Goal: Information Seeking & Learning: Find specific fact

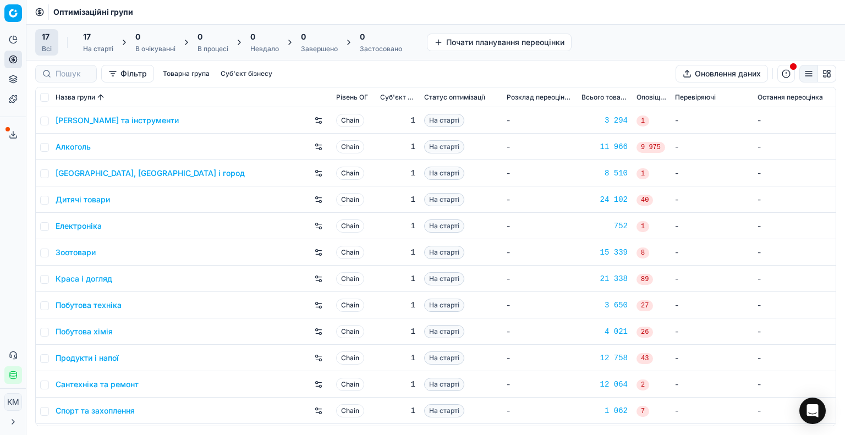
click at [100, 331] on link "Побутова хімія" at bounding box center [84, 331] width 57 height 11
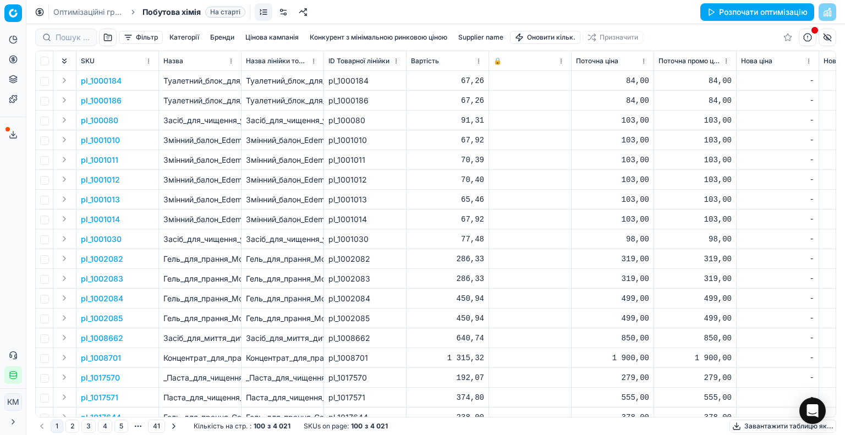
click at [498, 34] on button "Supplier name" at bounding box center [481, 37] width 54 height 13
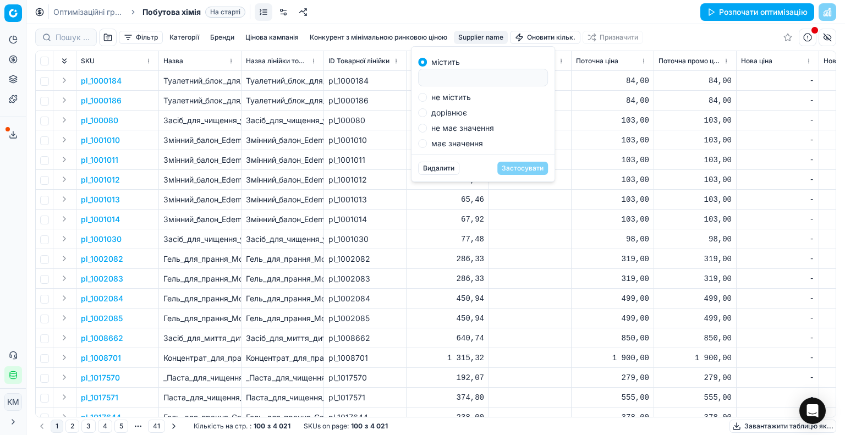
click at [486, 77] on input at bounding box center [483, 77] width 120 height 17
type input "спільн"
click at [524, 168] on button "Застосувати" at bounding box center [523, 168] width 51 height 13
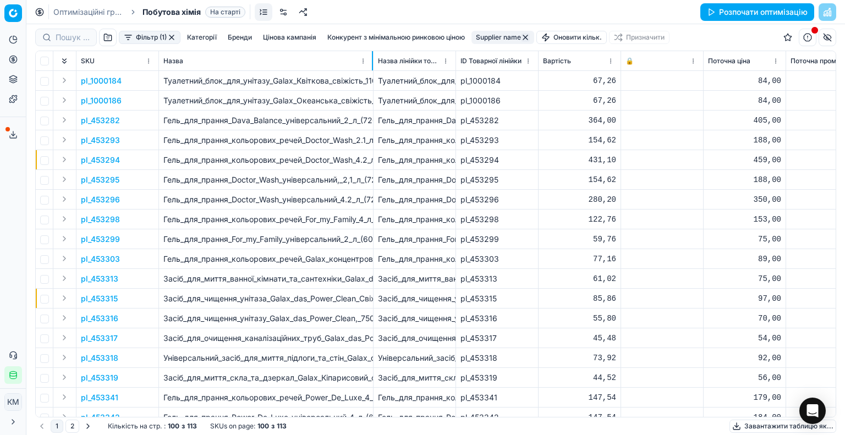
drag, startPoint x: 240, startPoint y: 63, endPoint x: 337, endPoint y: 65, distance: 96.9
click at [372, 65] on div at bounding box center [372, 60] width 1 height 19
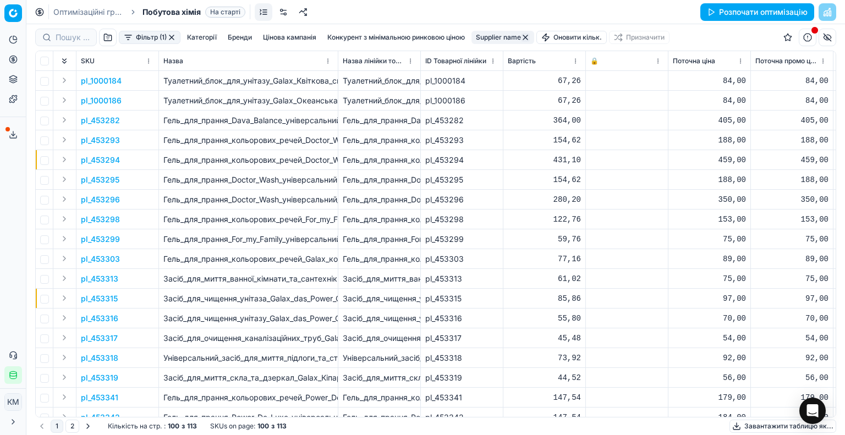
click at [112, 79] on p "pl_1000184" at bounding box center [101, 80] width 41 height 11
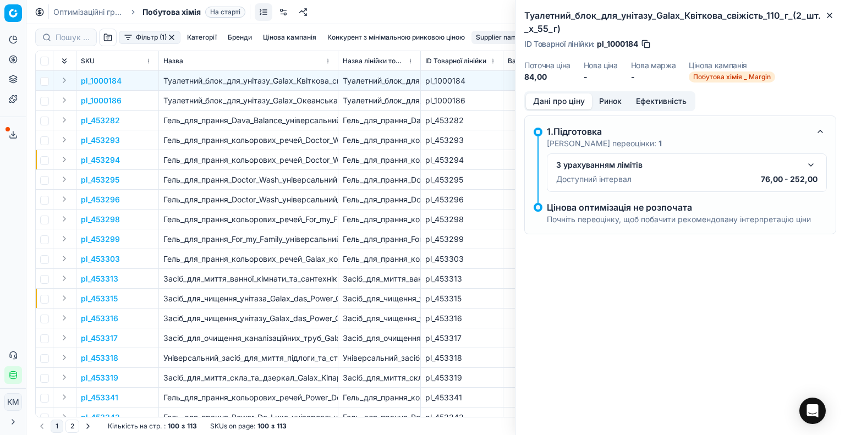
click at [608, 103] on button "Ринок" at bounding box center [610, 102] width 37 height 16
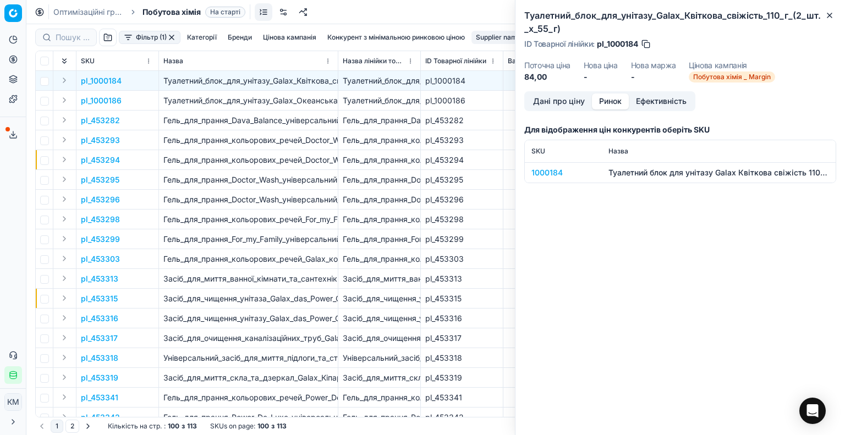
click at [548, 174] on div "1000184" at bounding box center [564, 172] width 64 height 11
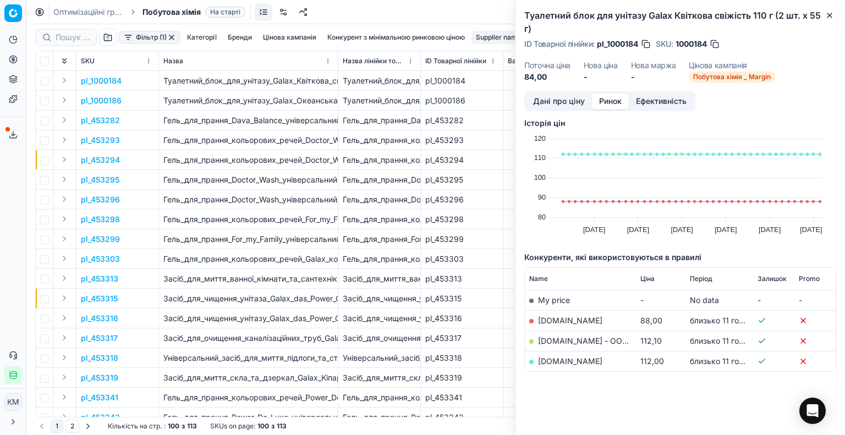
scroll to position [6, 0]
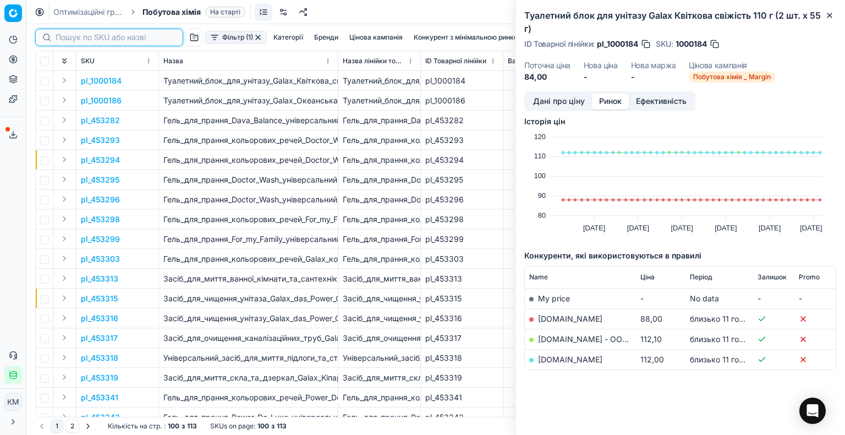
click at [72, 38] on input at bounding box center [116, 37] width 121 height 11
paste input "590555"
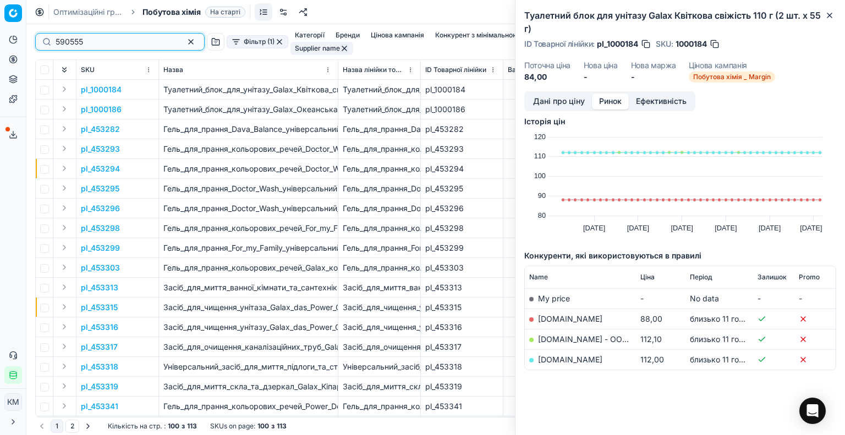
type input "590555"
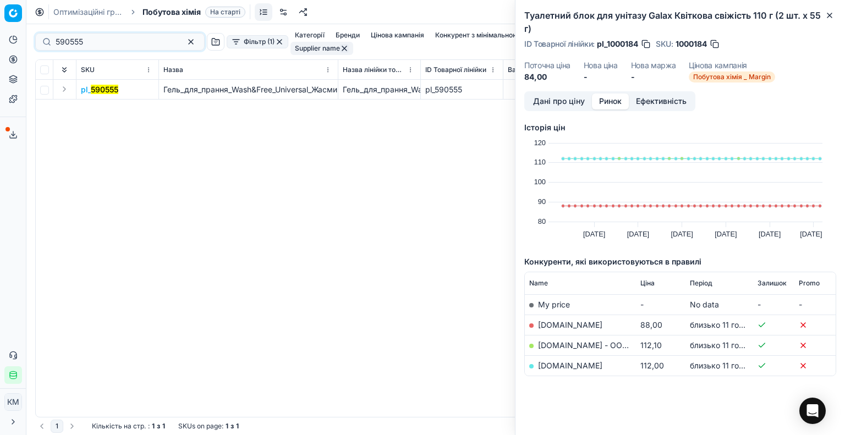
click at [104, 85] on mark "590555" at bounding box center [105, 89] width 28 height 9
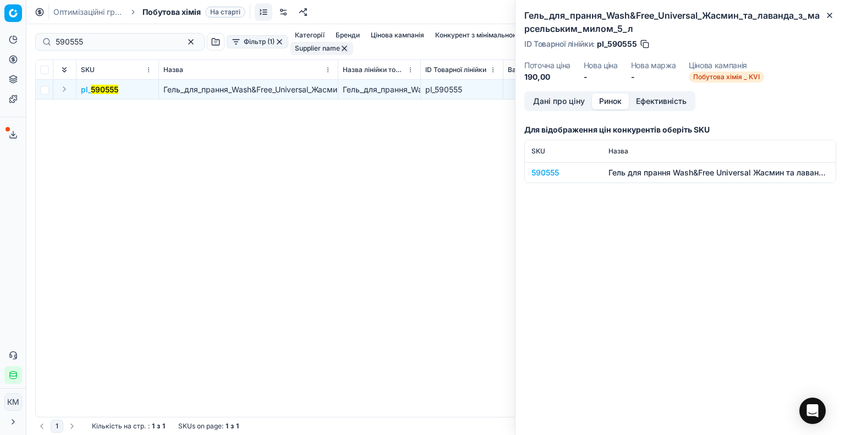
click at [541, 168] on div "590555" at bounding box center [564, 172] width 64 height 11
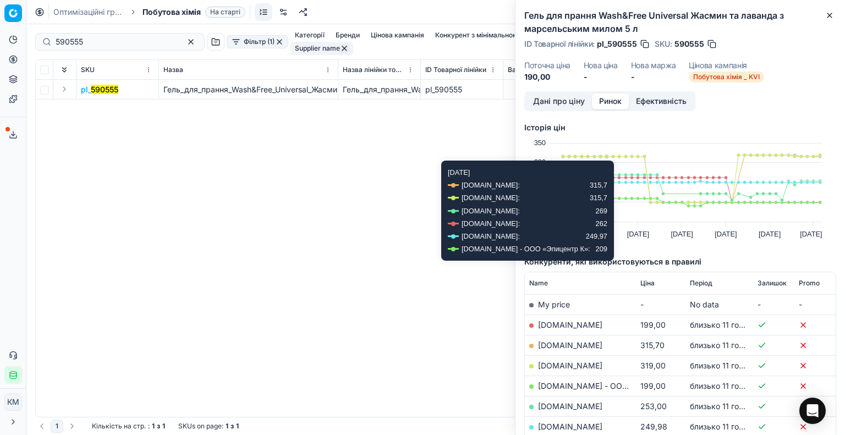
scroll to position [128, 0]
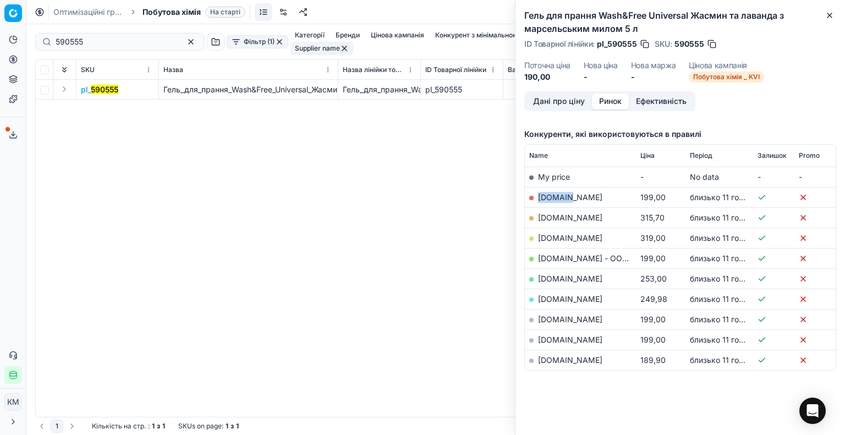
drag, startPoint x: 555, startPoint y: 198, endPoint x: 534, endPoint y: 198, distance: 20.9
click at [534, 198] on td "[DOMAIN_NAME]" at bounding box center [580, 197] width 111 height 20
copy link "[DOMAIN_NAME]"
drag, startPoint x: 583, startPoint y: 215, endPoint x: 537, endPoint y: 217, distance: 45.7
click at [537, 217] on td "[DOMAIN_NAME]" at bounding box center [580, 217] width 111 height 20
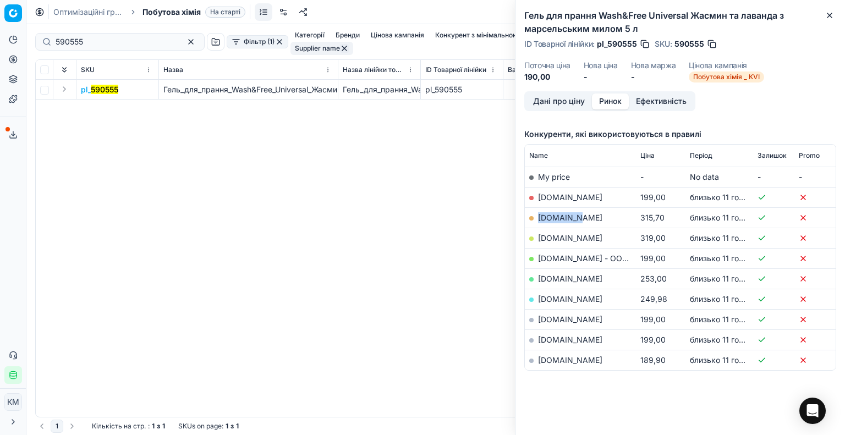
copy link "[DOMAIN_NAME]"
drag, startPoint x: 604, startPoint y: 236, endPoint x: 539, endPoint y: 237, distance: 64.4
click at [539, 237] on td "[DOMAIN_NAME]" at bounding box center [580, 238] width 111 height 20
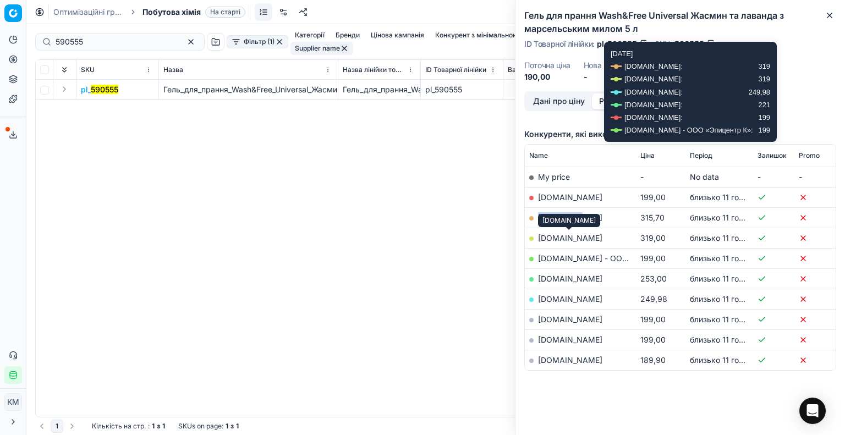
copy link "[DOMAIN_NAME]"
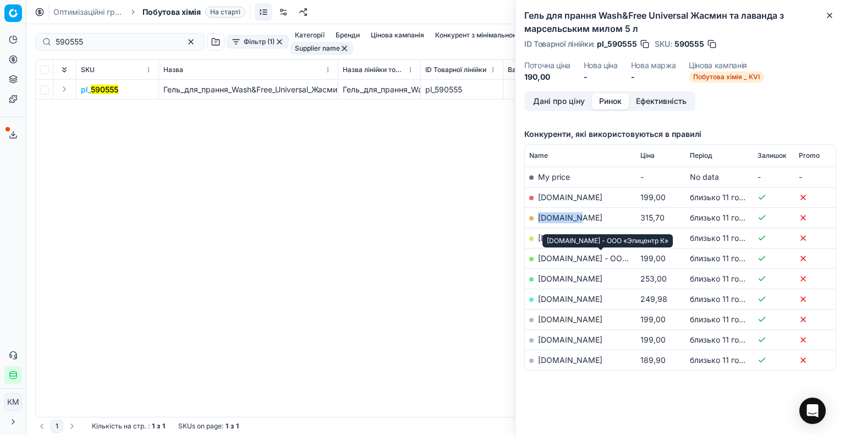
click at [620, 259] on link "[DOMAIN_NAME] - ООО «Эпицентр К»" at bounding box center [610, 258] width 145 height 9
drag, startPoint x: 564, startPoint y: 278, endPoint x: 535, endPoint y: 278, distance: 28.1
click at [535, 278] on td "[DOMAIN_NAME]" at bounding box center [580, 279] width 111 height 20
copy link "[DOMAIN_NAME]"
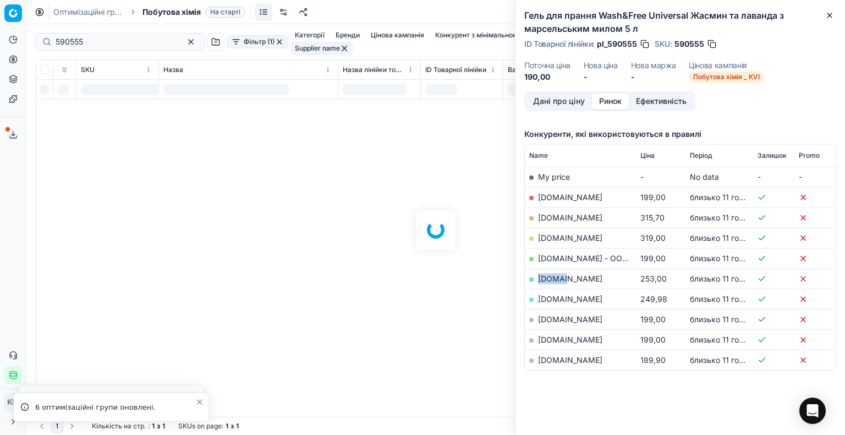
drag, startPoint x: 599, startPoint y: 314, endPoint x: 536, endPoint y: 320, distance: 63.0
click at [536, 320] on td "[DOMAIN_NAME]" at bounding box center [580, 319] width 111 height 20
copy link "[DOMAIN_NAME]"
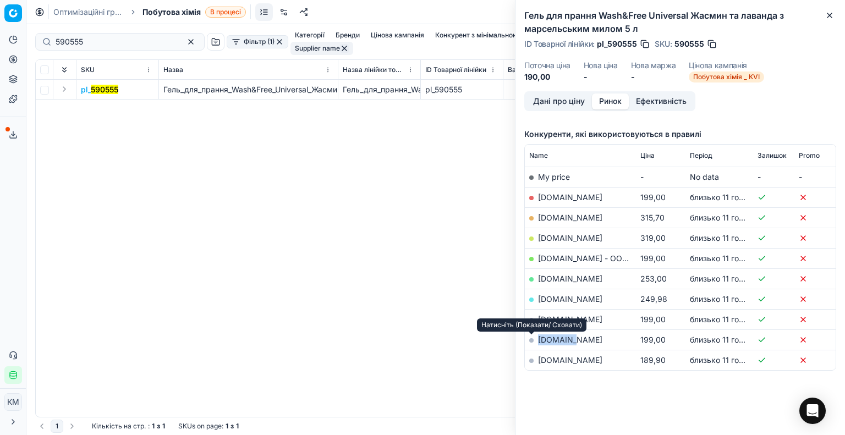
drag, startPoint x: 572, startPoint y: 337, endPoint x: 533, endPoint y: 341, distance: 39.8
click at [533, 341] on td "[DOMAIN_NAME]" at bounding box center [580, 340] width 111 height 20
copy td "[DOMAIN_NAME]"
drag, startPoint x: 572, startPoint y: 363, endPoint x: 535, endPoint y: 363, distance: 37.4
click at [535, 363] on td "[DOMAIN_NAME]" at bounding box center [580, 360] width 111 height 20
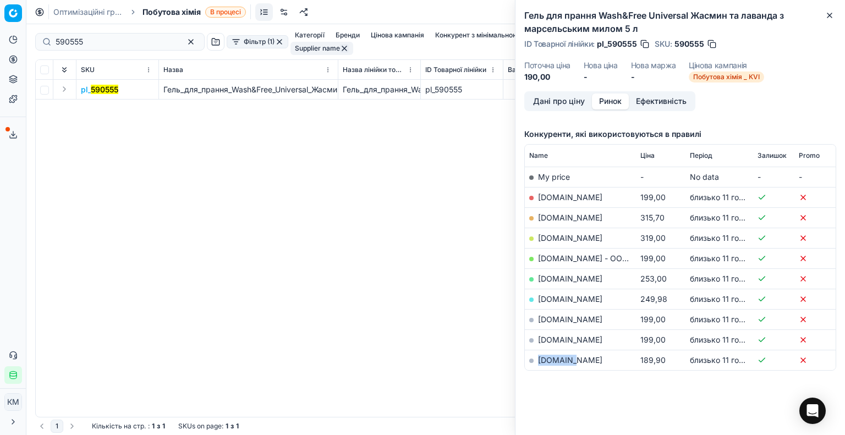
copy link "[DOMAIN_NAME]"
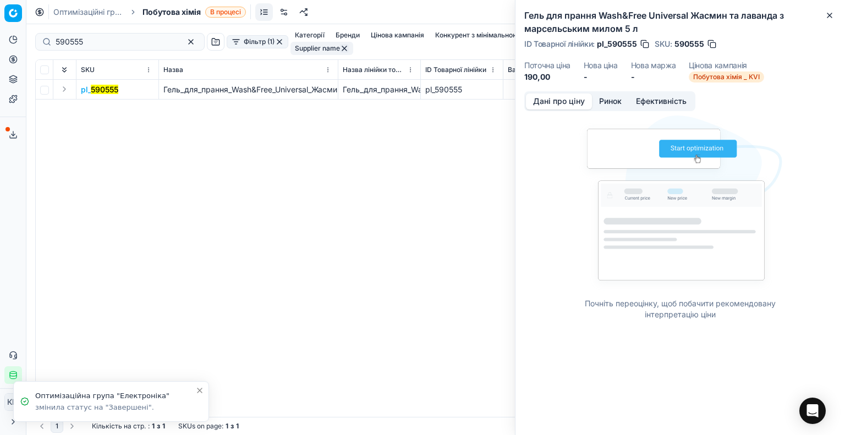
click at [564, 99] on button "Дані про ціну" at bounding box center [559, 102] width 66 height 16
click at [609, 100] on button "Ринок" at bounding box center [610, 102] width 37 height 16
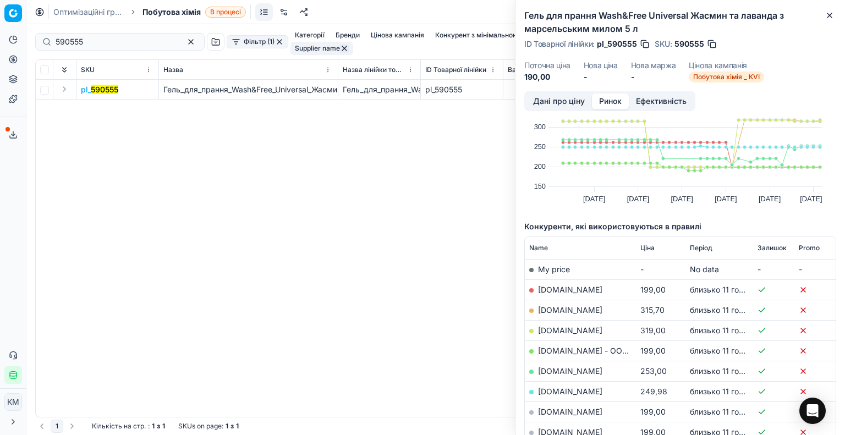
scroll to position [55, 0]
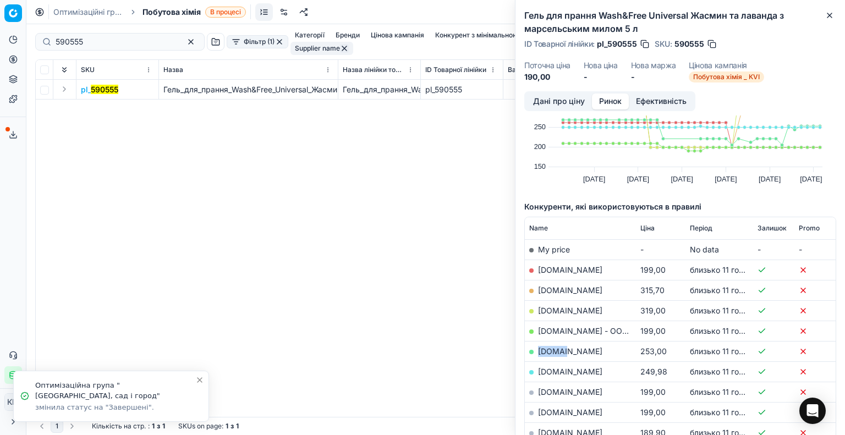
drag, startPoint x: 562, startPoint y: 350, endPoint x: 645, endPoint y: 341, distance: 83.6
click at [531, 352] on td "[DOMAIN_NAME]" at bounding box center [580, 351] width 111 height 20
click at [622, 330] on link "[DOMAIN_NAME] - ООО «Эпицентр К»" at bounding box center [610, 330] width 145 height 9
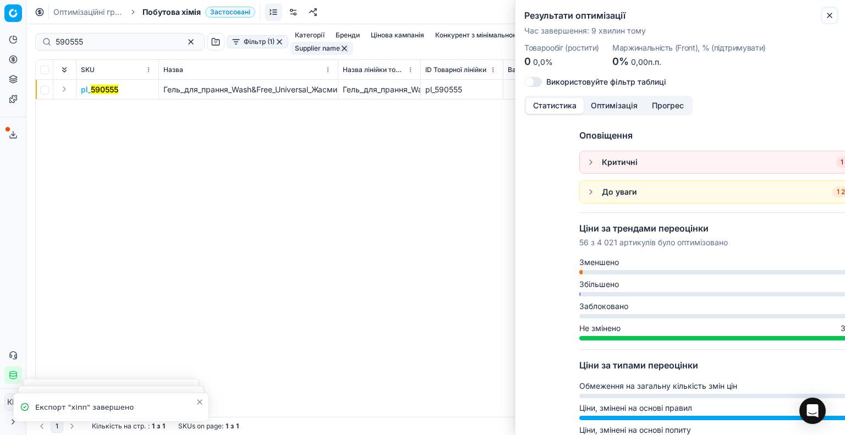
scroll to position [0, 0]
